Goal: Check status: Check status

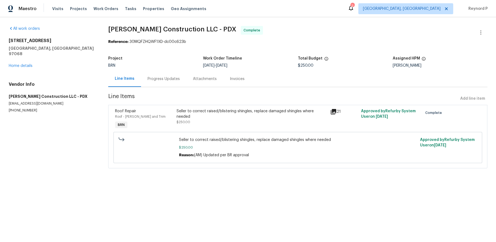
click at [168, 78] on div "Progress Updates" at bounding box center [164, 78] width 32 height 5
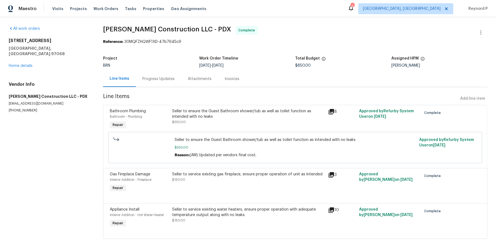
scroll to position [13, 0]
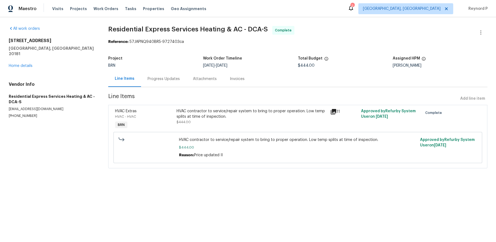
click at [154, 81] on div "Progress Updates" at bounding box center [164, 78] width 32 height 5
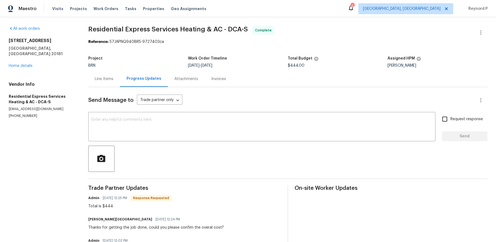
scroll to position [111, 0]
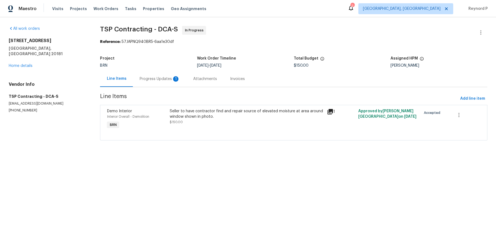
click at [162, 78] on div "Progress Updates 1" at bounding box center [159, 78] width 40 height 5
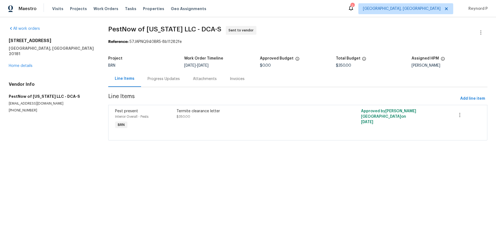
click at [178, 78] on div "Progress Updates" at bounding box center [164, 78] width 32 height 5
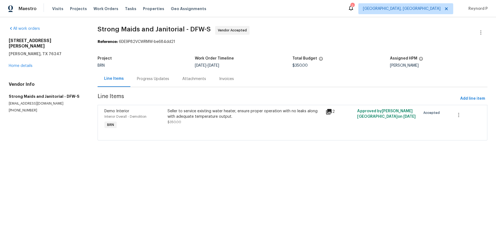
click at [156, 84] on div "Progress Updates" at bounding box center [152, 79] width 45 height 16
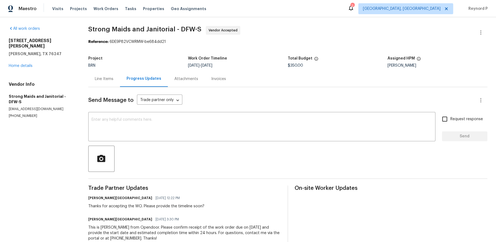
scroll to position [14, 0]
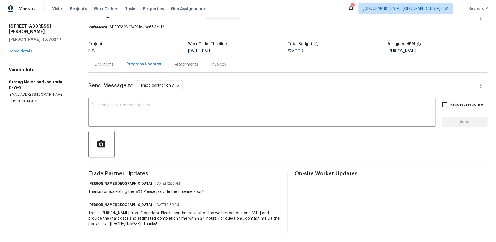
click at [107, 66] on div "Line Items" at bounding box center [104, 64] width 19 height 5
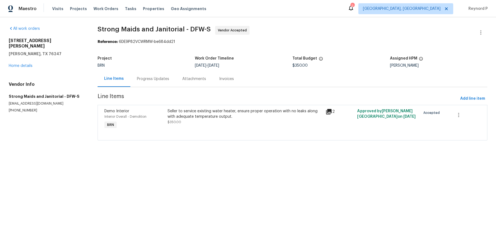
click at [210, 123] on div "Seller to service existing water heater, ensure proper operation with no leaks …" at bounding box center [245, 117] width 155 height 16
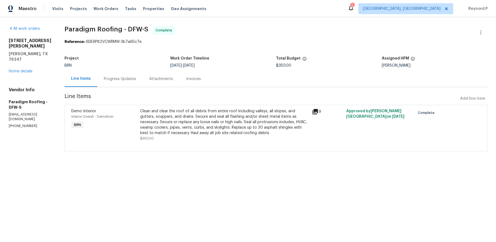
click at [125, 78] on div "Progress Updates" at bounding box center [120, 78] width 32 height 5
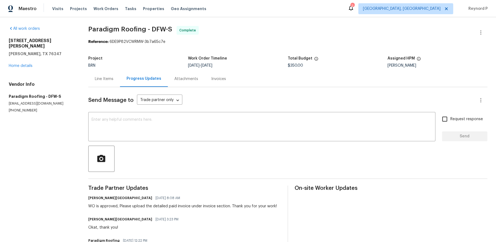
click at [101, 82] on div "Line Items" at bounding box center [104, 79] width 32 height 16
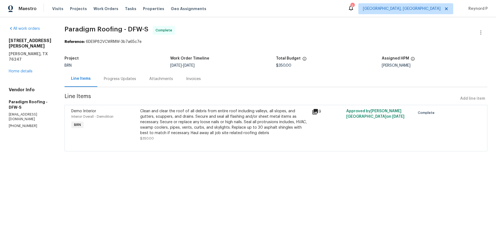
click at [188, 121] on div "Clean and clear the roof of all debris from entire roof including valleys, all …" at bounding box center [224, 122] width 169 height 27
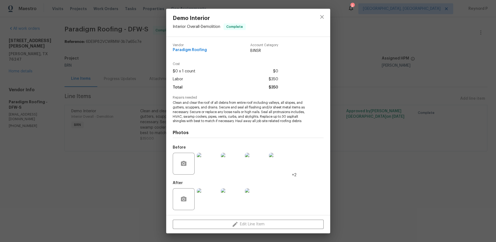
click at [114, 171] on div "Demo Interior Interior Overall - Demolition Complete Vendor Paradigm Roofing Ac…" at bounding box center [248, 121] width 496 height 242
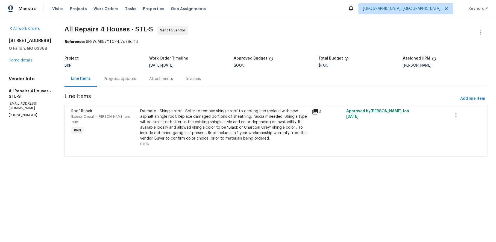
click at [124, 81] on div "Progress Updates" at bounding box center [120, 78] width 32 height 5
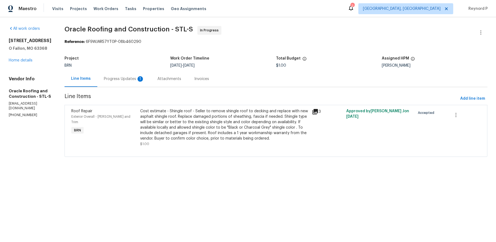
click at [120, 82] on div "Progress Updates 1" at bounding box center [124, 78] width 40 height 5
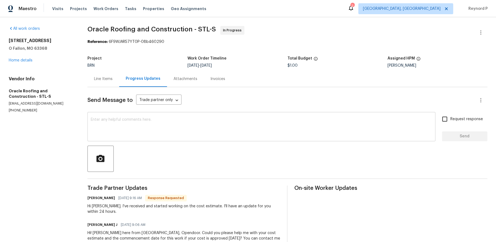
scroll to position [20, 0]
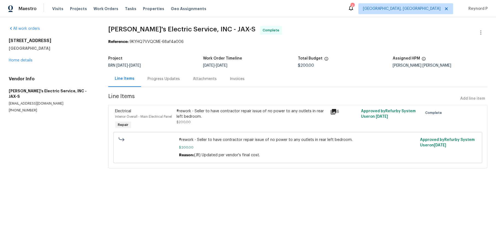
click at [152, 77] on div "Progress Updates" at bounding box center [164, 78] width 32 height 5
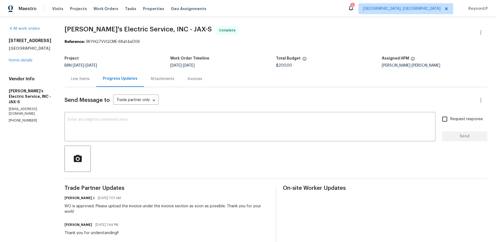
scroll to position [122, 0]
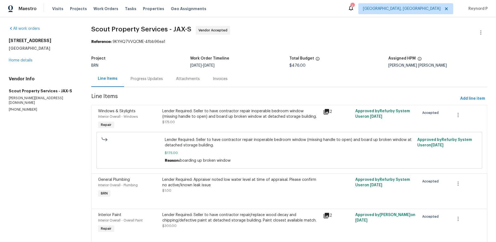
scroll to position [19, 0]
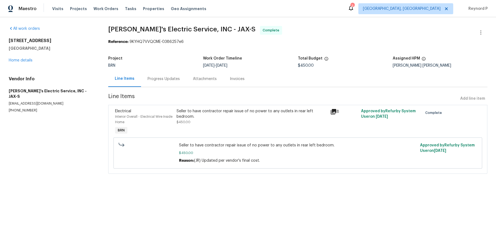
click at [150, 80] on div "Progress Updates" at bounding box center [164, 78] width 32 height 5
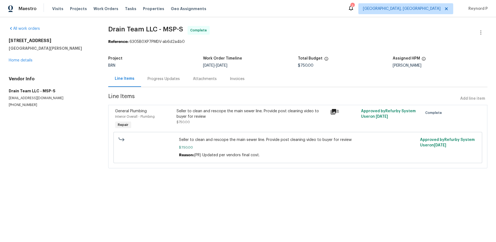
click at [215, 110] on div "Seller to clean and rescope the main sewer line. Provide post cleaning video to…" at bounding box center [252, 114] width 150 height 11
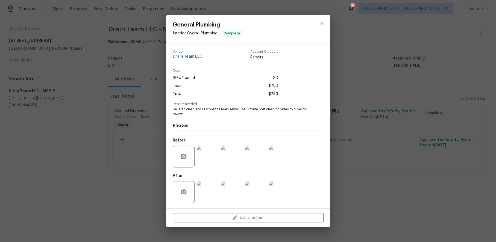
click at [131, 190] on div "General Plumbing Interior Overall - Plumbing Complete Vendor Drain Team LLC Acc…" at bounding box center [248, 121] width 496 height 242
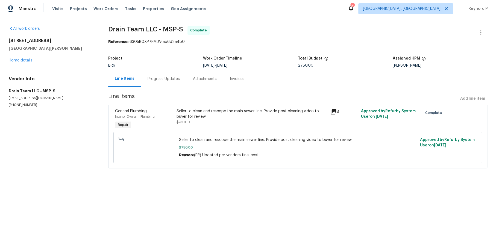
click at [155, 77] on div "Progress Updates" at bounding box center [164, 78] width 32 height 5
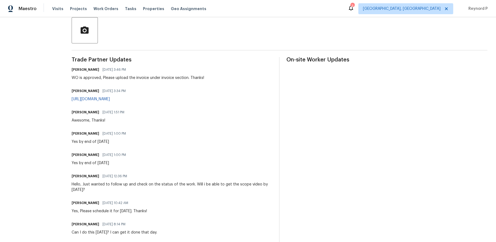
scroll to position [123, 0]
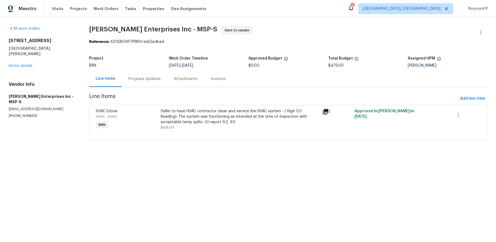
click at [154, 79] on div "Progress Updates" at bounding box center [145, 78] width 32 height 5
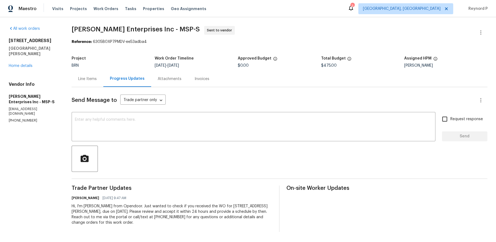
click at [88, 80] on div "Line Items" at bounding box center [87, 78] width 19 height 5
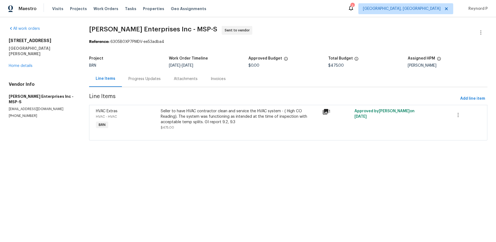
click at [178, 115] on div "Seller to have HVAC contractor clean and service the HVAC system - ( High CO Re…" at bounding box center [240, 117] width 158 height 16
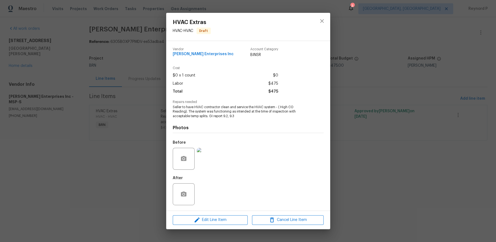
click at [351, 92] on div "HVAC Extras HVAC - HVAC Draft Vendor Deschene Enterprises Inc Account Category …" at bounding box center [248, 121] width 496 height 242
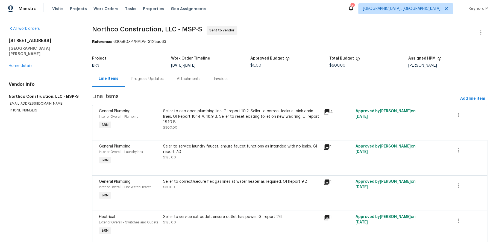
scroll to position [20, 0]
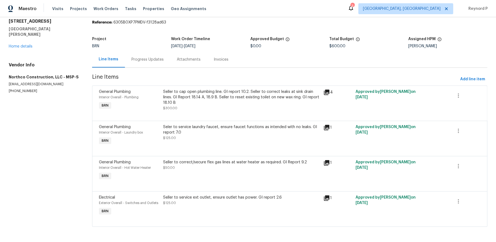
click at [152, 58] on div "Progress Updates" at bounding box center [148, 59] width 32 height 5
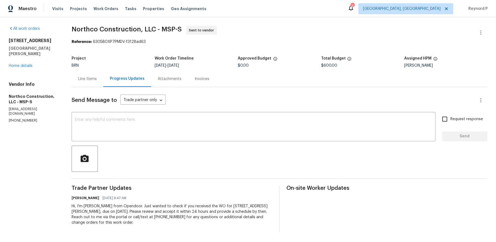
click at [83, 79] on div "Line Items" at bounding box center [87, 78] width 19 height 5
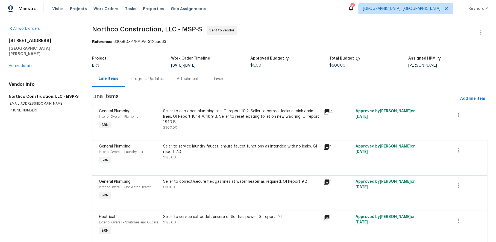
click at [232, 121] on div "Seller to cap open plumbing line. GI report 10.2. Seller to correct leaks at si…" at bounding box center [241, 117] width 157 height 16
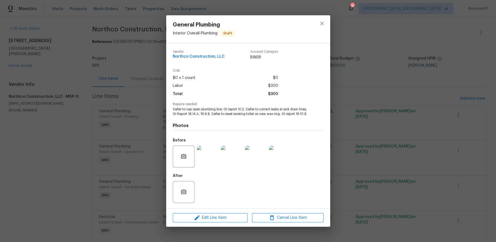
click at [110, 188] on div "General Plumbing Interior Overall - Plumbing Draft Vendor Northco Construction,…" at bounding box center [248, 121] width 496 height 242
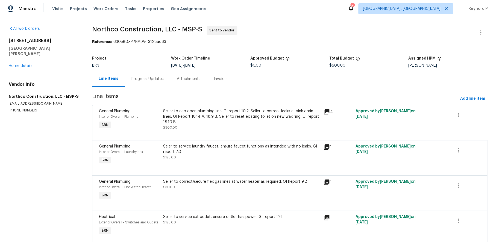
click at [202, 150] on div "Seler to service laundry faucet, ensure faucet functions as intended with no le…" at bounding box center [241, 149] width 157 height 11
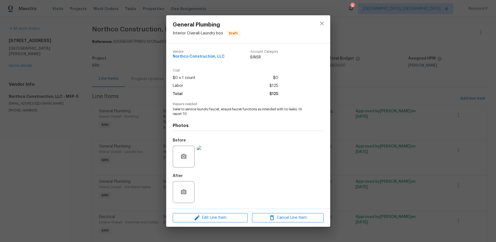
click at [130, 150] on div "General Plumbing Interior Overall - Laundry box Draft Vendor Northco Constructi…" at bounding box center [248, 121] width 496 height 242
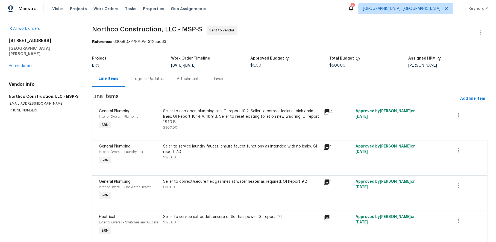
click at [200, 191] on div "Seller to correct/secure flex gas lines at water heater as required. GI Report …" at bounding box center [242, 190] width 161 height 25
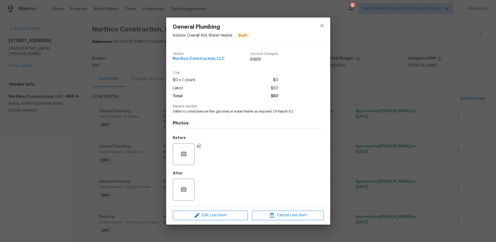
click at [128, 168] on div "General Plumbing Interior Overall - Hot Water Heater Draft Vendor Northco Const…" at bounding box center [248, 121] width 496 height 242
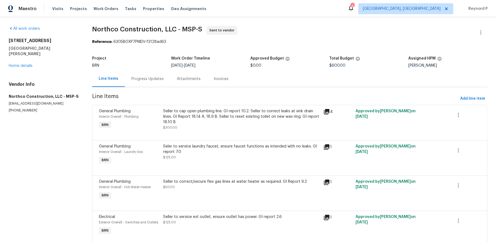
scroll to position [20, 0]
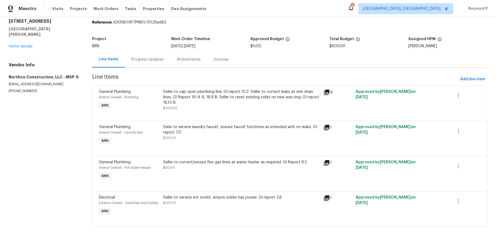
click at [192, 203] on div "Seller to service ext outlet, ensure outlet has power. GI report 2.6 $125.00" at bounding box center [241, 200] width 157 height 11
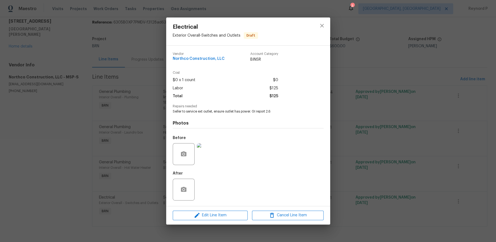
click at [137, 147] on div "Electrical Exterior Overall - Switches and Outlets Draft Vendor Northco Constru…" at bounding box center [248, 121] width 496 height 242
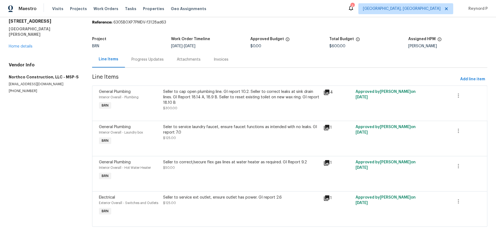
scroll to position [0, 0]
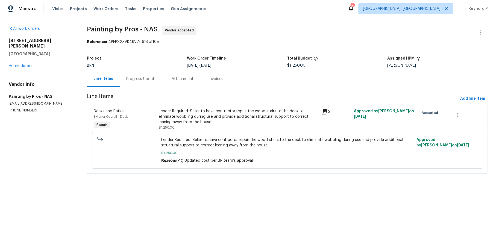
click at [143, 77] on div "Progress Updates" at bounding box center [142, 78] width 32 height 5
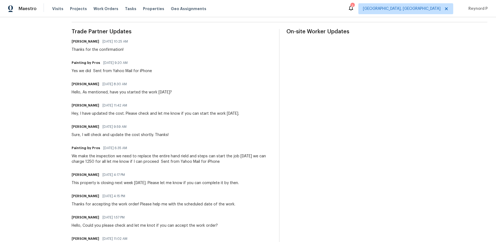
scroll to position [149, 0]
